Goal: Use online tool/utility: Utilize a website feature to perform a specific function

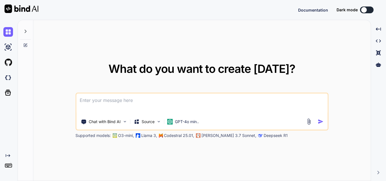
click at [115, 106] on textarea at bounding box center [202, 104] width 252 height 21
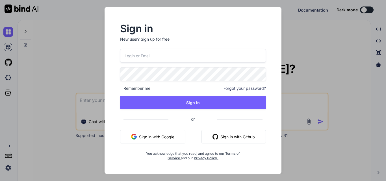
type input "[EMAIL_ADDRESS][DOMAIN_NAME]"
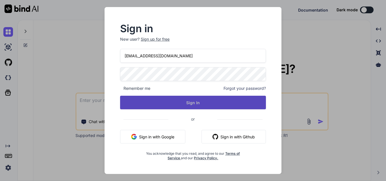
click at [203, 104] on button "Sign In" at bounding box center [193, 103] width 146 height 14
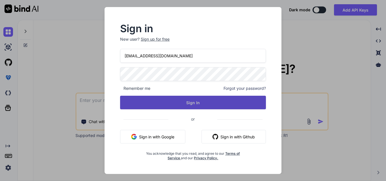
click at [193, 103] on button "Sign In" at bounding box center [193, 103] width 146 height 14
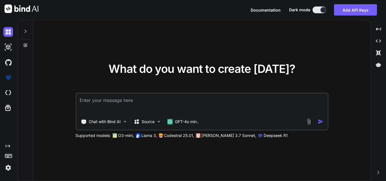
click at [105, 102] on textarea at bounding box center [202, 104] width 252 height 21
type textarea "W"
type textarea "Hello"
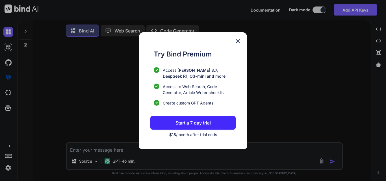
click at [237, 40] on img at bounding box center [238, 41] width 7 height 7
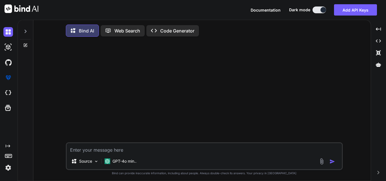
click at [7, 169] on img at bounding box center [8, 168] width 10 height 10
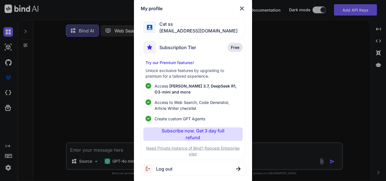
click at [167, 172] on span "Log out" at bounding box center [164, 169] width 16 height 7
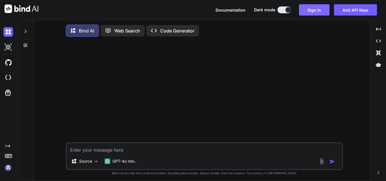
click at [317, 11] on button "Sign in" at bounding box center [314, 9] width 31 height 11
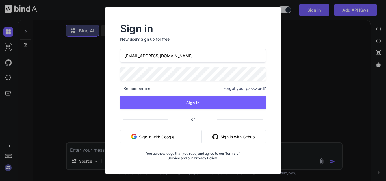
click at [156, 37] on div "Sign up for free" at bounding box center [155, 39] width 29 height 6
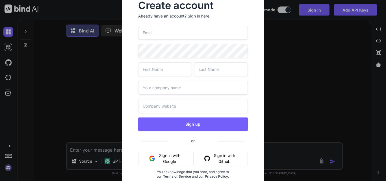
click at [170, 33] on input "email" at bounding box center [193, 33] width 110 height 14
type input "[EMAIL_ADDRESS][DOMAIN_NAME]"
type input "Dog"
type input "DD"
type input "uhb"
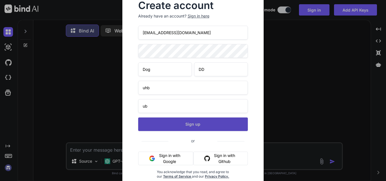
type input "ub"
click at [200, 125] on button "Sign up" at bounding box center [193, 125] width 110 height 14
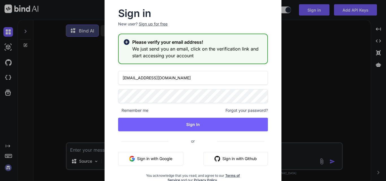
click at [71, 96] on div "Sign in New user? Sign up for free Please verify your email address! We just se…" at bounding box center [193, 90] width 386 height 181
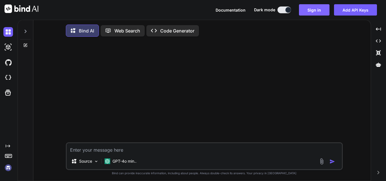
click at [318, 7] on button "Sign in" at bounding box center [314, 9] width 31 height 11
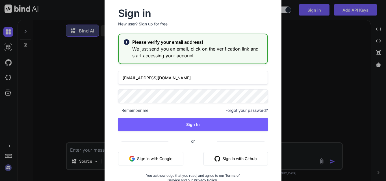
click at [128, 78] on input "[EMAIL_ADDRESS][DOMAIN_NAME]" at bounding box center [193, 78] width 150 height 14
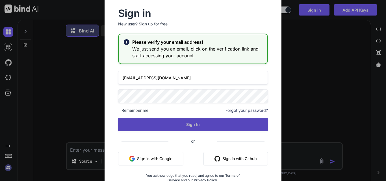
type input "[EMAIL_ADDRESS][DOMAIN_NAME]"
click at [184, 124] on button "Sign In" at bounding box center [193, 125] width 150 height 14
click at [192, 122] on button "Sign In" at bounding box center [193, 125] width 150 height 14
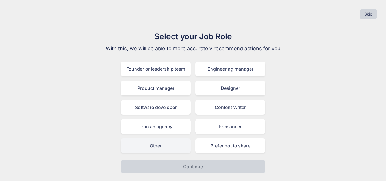
click at [167, 149] on div "Other" at bounding box center [156, 146] width 70 height 15
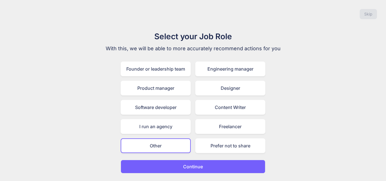
click at [206, 166] on button "Continue" at bounding box center [193, 167] width 145 height 14
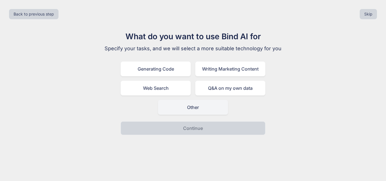
click at [199, 106] on div "Other" at bounding box center [193, 107] width 70 height 15
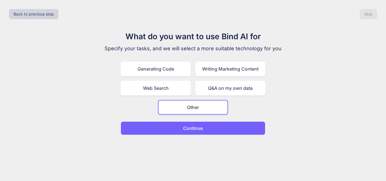
click at [204, 132] on button "Continue" at bounding box center [193, 129] width 145 height 14
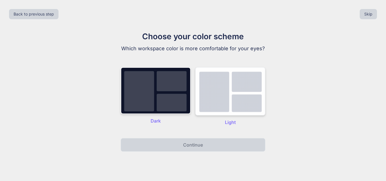
click at [237, 105] on img at bounding box center [230, 91] width 70 height 48
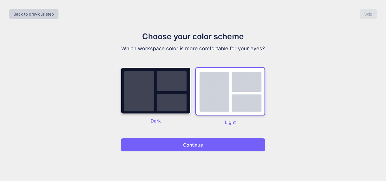
click at [209, 144] on button "Continue" at bounding box center [193, 145] width 145 height 14
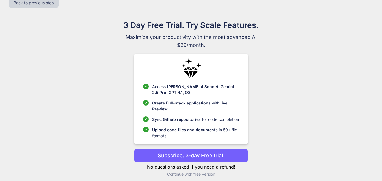
scroll to position [16, 0]
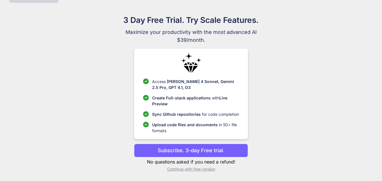
click at [201, 171] on p "Continue with free version" at bounding box center [191, 170] width 114 height 6
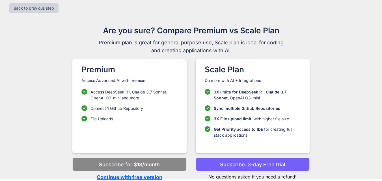
scroll to position [6, 0]
click at [121, 176] on p "Continue with free version" at bounding box center [129, 178] width 114 height 8
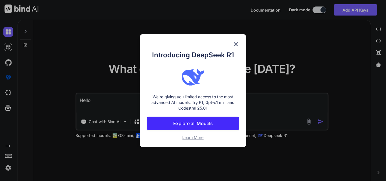
click at [237, 40] on div "Introducing DeepSeek R1 We're giving you limited access to the most advanced AI…" at bounding box center [193, 90] width 106 height 113
click at [237, 44] on img at bounding box center [236, 44] width 7 height 7
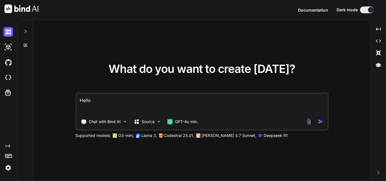
drag, startPoint x: 94, startPoint y: 102, endPoint x: 76, endPoint y: 104, distance: 18.2
click at [76, 104] on div "Hello Chat with Bind AI Source GPT-4o min.." at bounding box center [202, 112] width 253 height 38
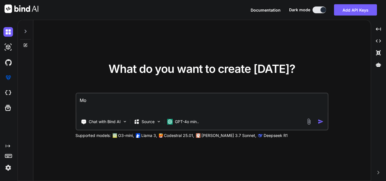
type textarea "M"
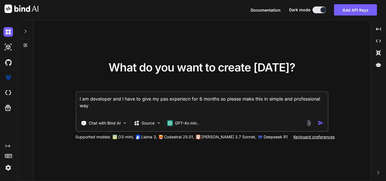
paste textarea "In my past project I have worked on RestAPI intergation to get the response fro…"
type textarea "I am developer and I have to give my pas experiecn for 6 months so please make …"
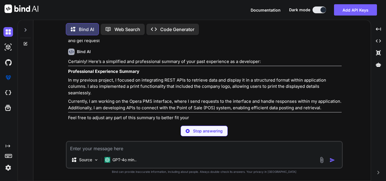
scroll to position [32, 0]
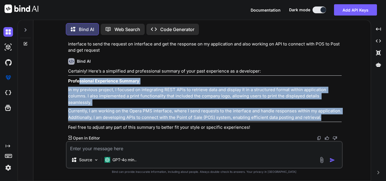
drag, startPoint x: 323, startPoint y: 116, endPoint x: 79, endPoint y: 82, distance: 245.7
click at [79, 82] on div "Certainly! Here’s a simplified and professional summary of your past experience…" at bounding box center [205, 99] width 274 height 63
drag, startPoint x: 65, startPoint y: 109, endPoint x: 62, endPoint y: 97, distance: 12.3
click at [65, 109] on div "You I am developer and I have to give my pas experiecn for 6 months so please m…" at bounding box center [204, 110] width 333 height 141
click at [68, 89] on div "You I am developer and I have to give my pas experiecn for 6 months so please m…" at bounding box center [205, 90] width 276 height 101
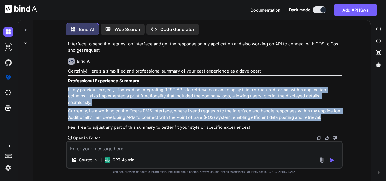
drag, startPoint x: 68, startPoint y: 89, endPoint x: 326, endPoint y: 116, distance: 259.9
click at [326, 116] on div "You I am developer and I have to give my pas experiecn for 6 months so please m…" at bounding box center [205, 90] width 276 height 101
copy div "In my previous project, I focused on integrating REST APIs to retrieve data and…"
click at [231, 90] on p "In my previous project, I focused on integrating REST APIs to retrieve data and…" at bounding box center [205, 96] width 274 height 19
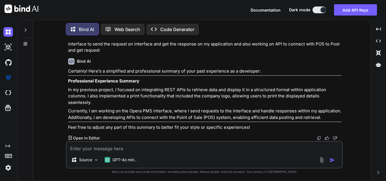
click at [172, 77] on div "Certainly! Here’s a simplified and professional summary of your past experience…" at bounding box center [205, 99] width 274 height 63
